Goal: Transaction & Acquisition: Download file/media

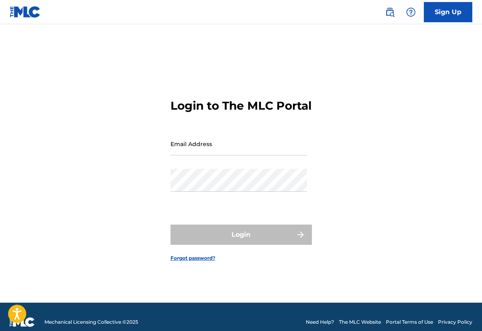
click at [230, 155] on input "Email Address" at bounding box center [239, 143] width 137 height 23
type input "[EMAIL_ADDRESS][DOMAIN_NAME]"
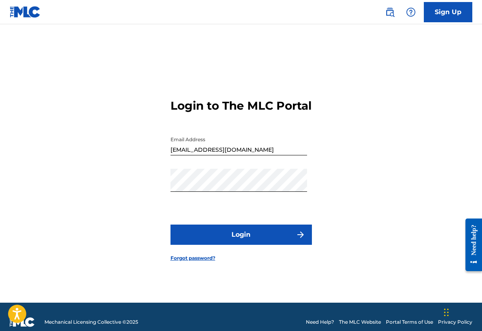
click at [253, 245] on button "Login" at bounding box center [241, 234] width 141 height 20
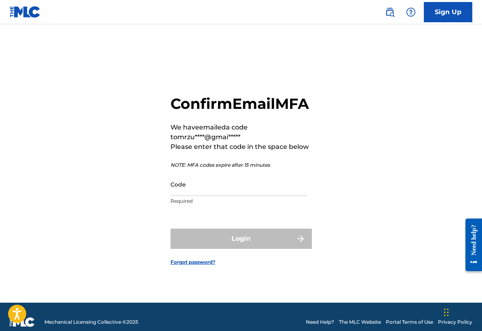
click at [239, 196] on input "Code" at bounding box center [239, 184] width 137 height 23
click at [240, 196] on input "Code" at bounding box center [239, 184] width 137 height 23
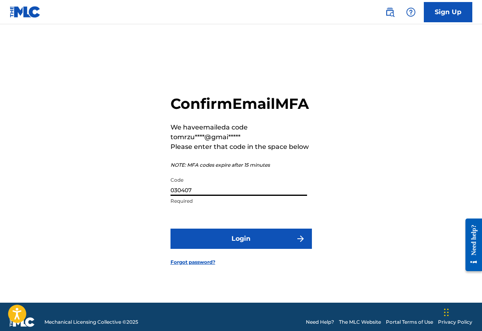
type input "030407"
click at [290, 245] on button "Login" at bounding box center [241, 238] width 141 height 20
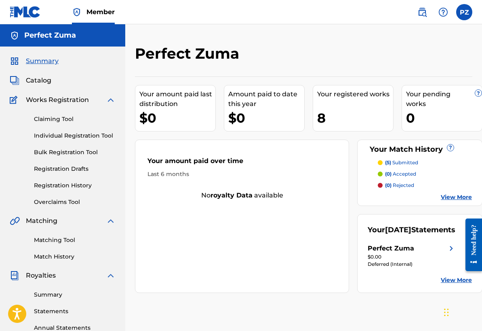
click at [260, 198] on div "No royalty data available" at bounding box center [241, 195] width 213 height 10
click at [460, 195] on link "View More" at bounding box center [456, 197] width 31 height 8
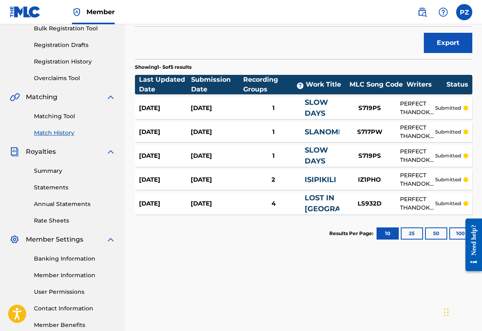
scroll to position [129, 0]
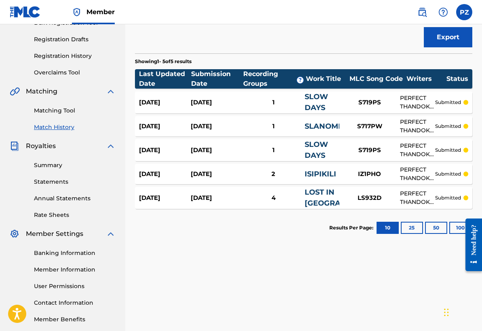
click at [51, 180] on link "Statements" at bounding box center [75, 181] width 82 height 8
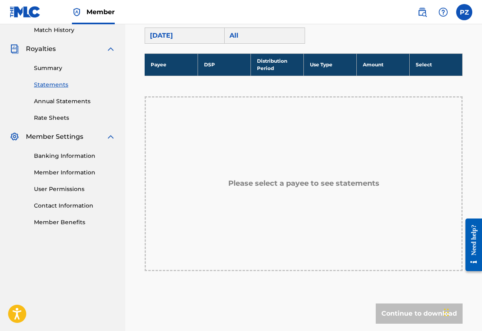
scroll to position [211, 0]
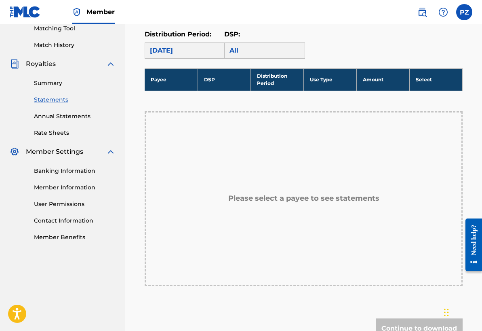
click at [69, 116] on link "Annual Statements" at bounding box center [75, 116] width 82 height 8
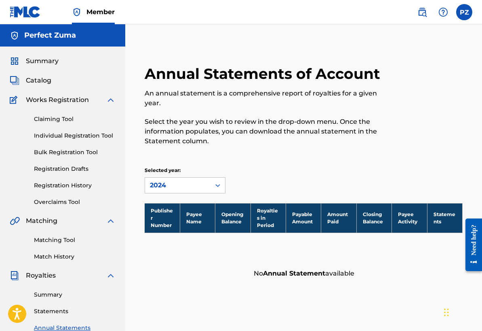
click at [65, 171] on link "Registration Drafts" at bounding box center [75, 168] width 82 height 8
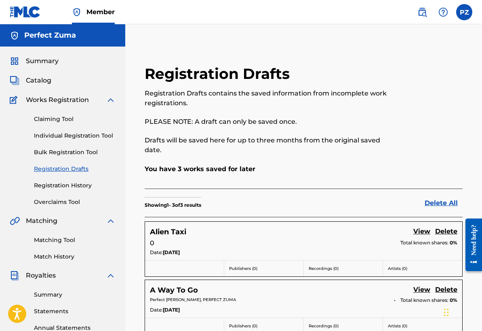
click at [68, 186] on link "Registration History" at bounding box center [75, 185] width 82 height 8
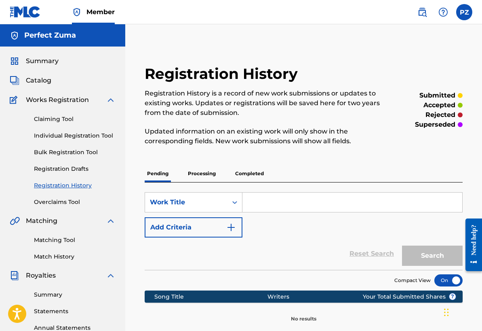
click at [61, 203] on link "Overclaims Tool" at bounding box center [75, 202] width 82 height 8
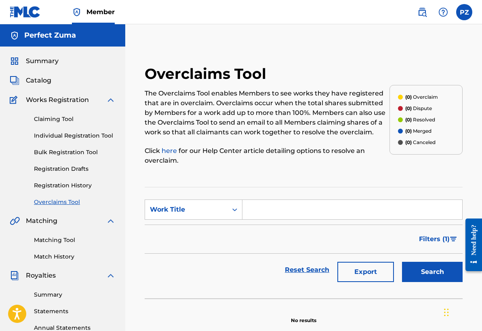
click at [60, 135] on link "Individual Registration Tool" at bounding box center [75, 135] width 82 height 8
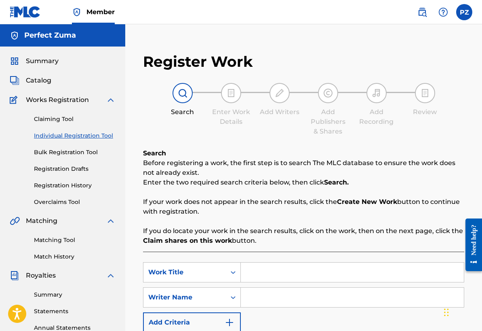
click at [58, 120] on link "Claiming Tool" at bounding box center [75, 119] width 82 height 8
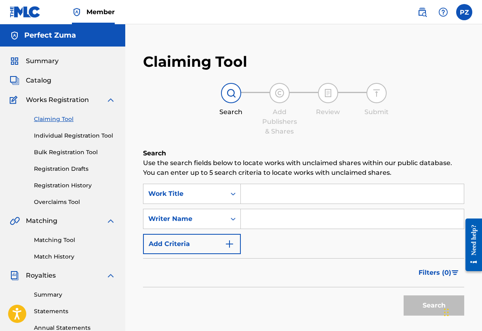
click at [58, 135] on link "Individual Registration Tool" at bounding box center [75, 135] width 82 height 8
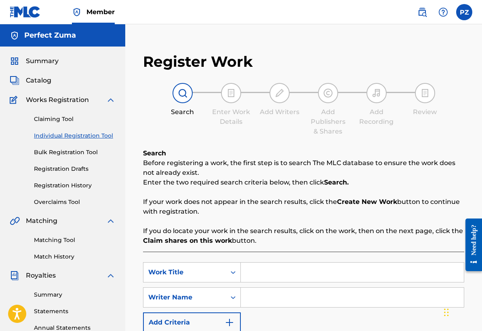
click at [54, 98] on span "Works Registration" at bounding box center [57, 100] width 63 height 10
click at [111, 99] on img at bounding box center [111, 100] width 10 height 10
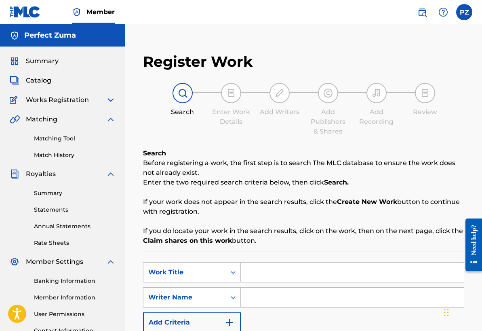
click at [74, 153] on link "Match History" at bounding box center [75, 155] width 82 height 8
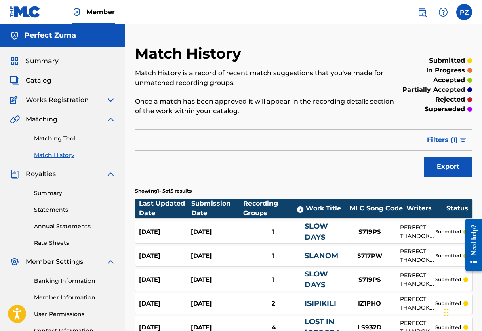
click at [113, 118] on img at bounding box center [111, 119] width 10 height 10
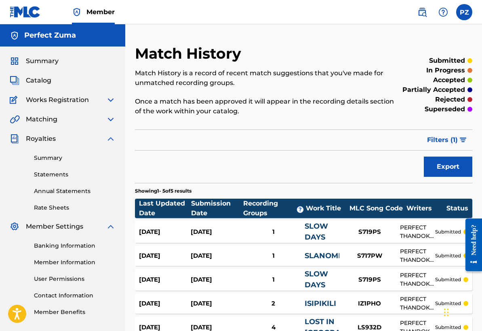
click at [109, 137] on img at bounding box center [111, 139] width 10 height 10
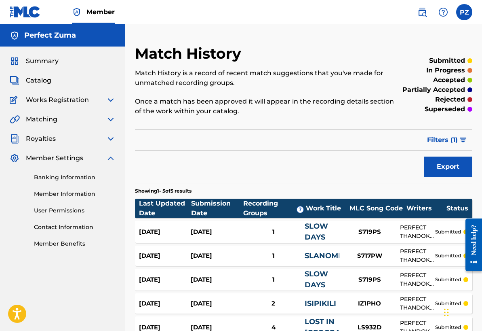
click at [110, 154] on img at bounding box center [111, 158] width 10 height 10
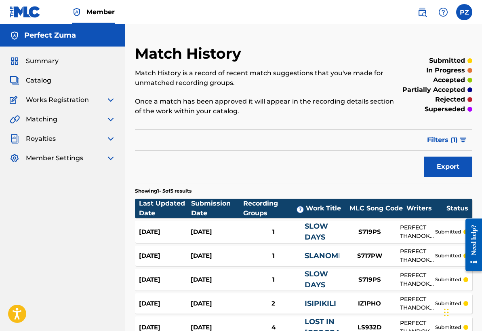
click at [109, 135] on img at bounding box center [111, 139] width 10 height 10
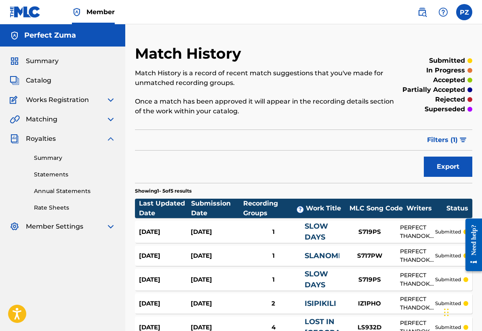
click at [63, 172] on link "Statements" at bounding box center [75, 174] width 82 height 8
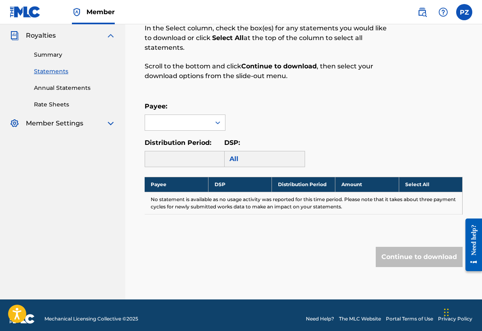
scroll to position [105, 0]
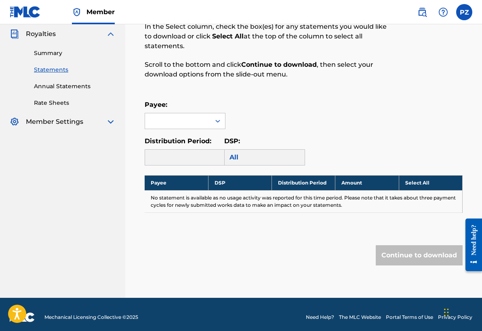
click at [79, 86] on link "Annual Statements" at bounding box center [75, 86] width 82 height 8
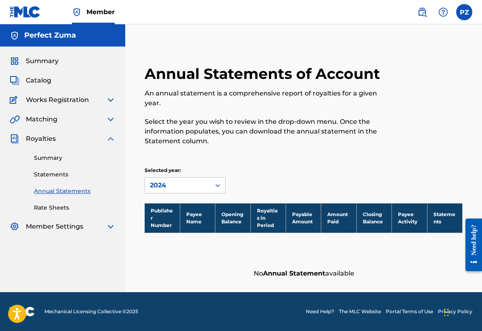
click at [63, 209] on link "Rate Sheets" at bounding box center [75, 207] width 82 height 8
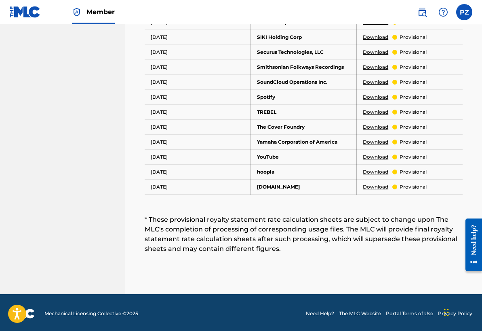
scroll to position [533, 0]
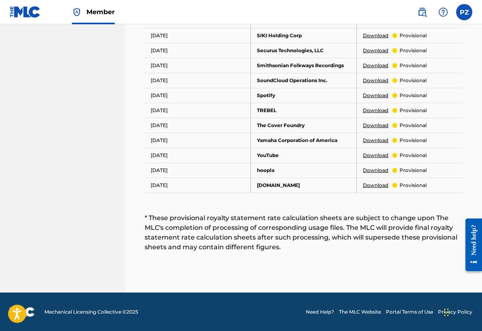
click at [373, 138] on link "Download" at bounding box center [375, 140] width 25 height 7
